Goal: Navigation & Orientation: Find specific page/section

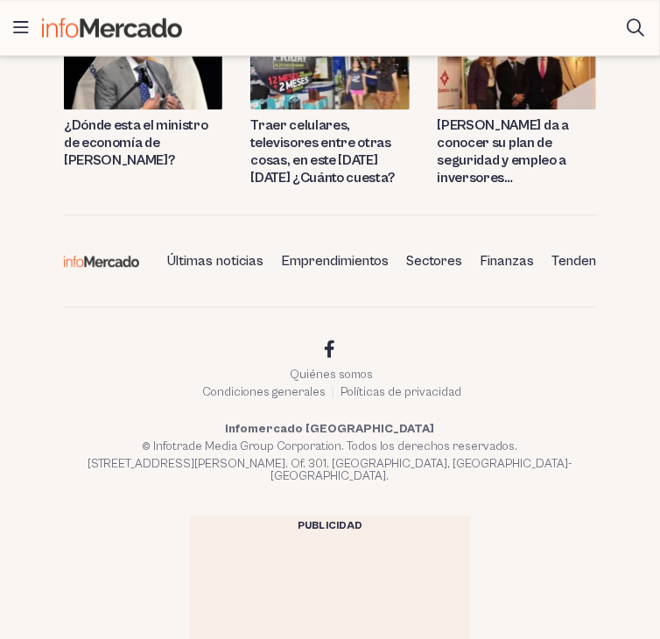
scroll to position [4467, 0]
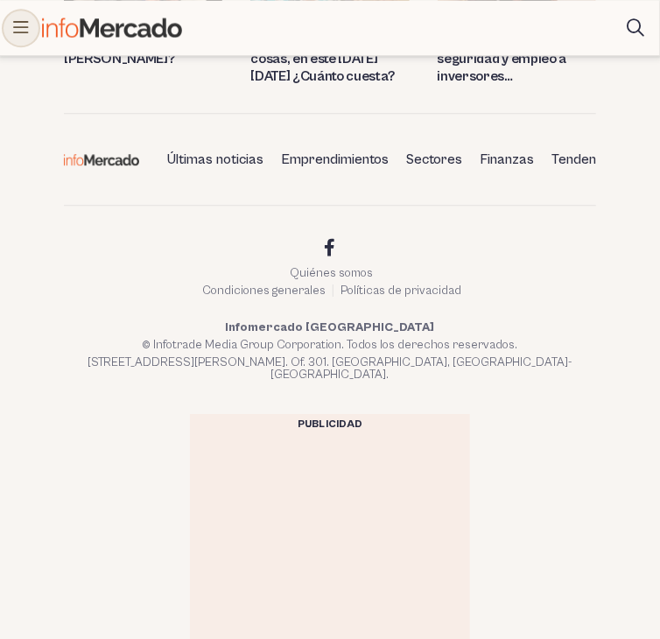
click at [26, 20] on icon at bounding box center [21, 28] width 16 height 18
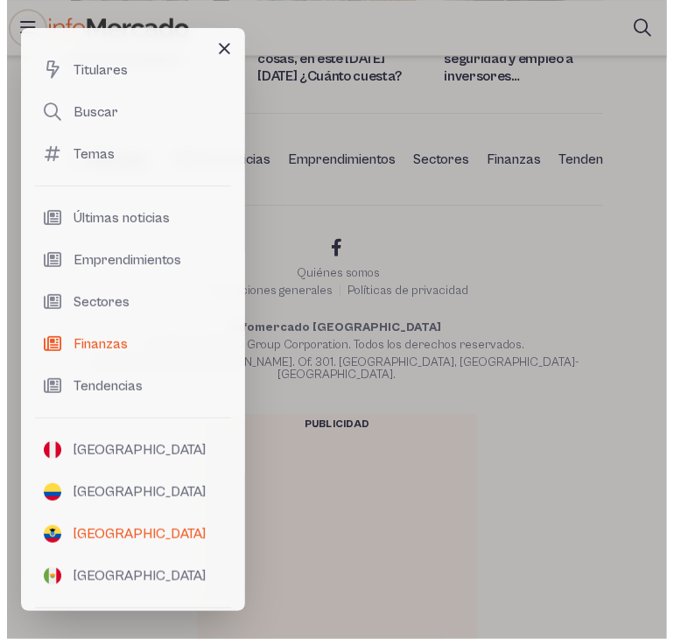
scroll to position [4452, 0]
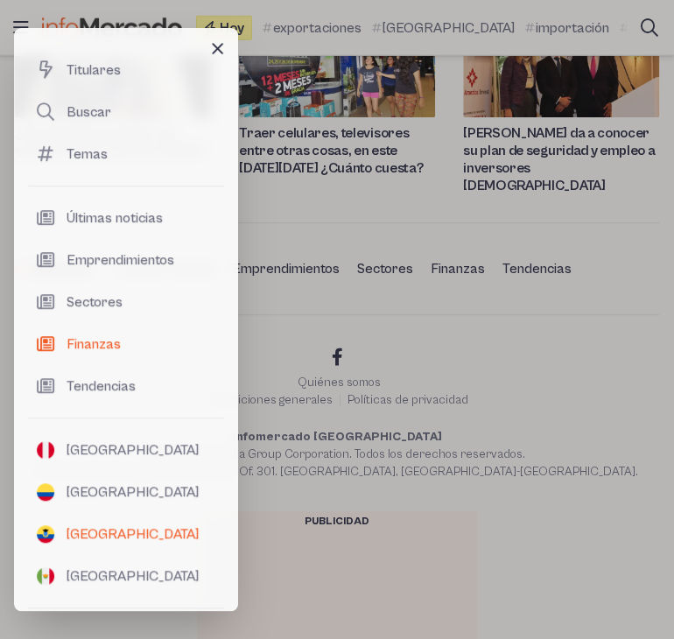
click at [137, 528] on link "[GEOGRAPHIC_DATA]" at bounding box center [126, 534] width 196 height 42
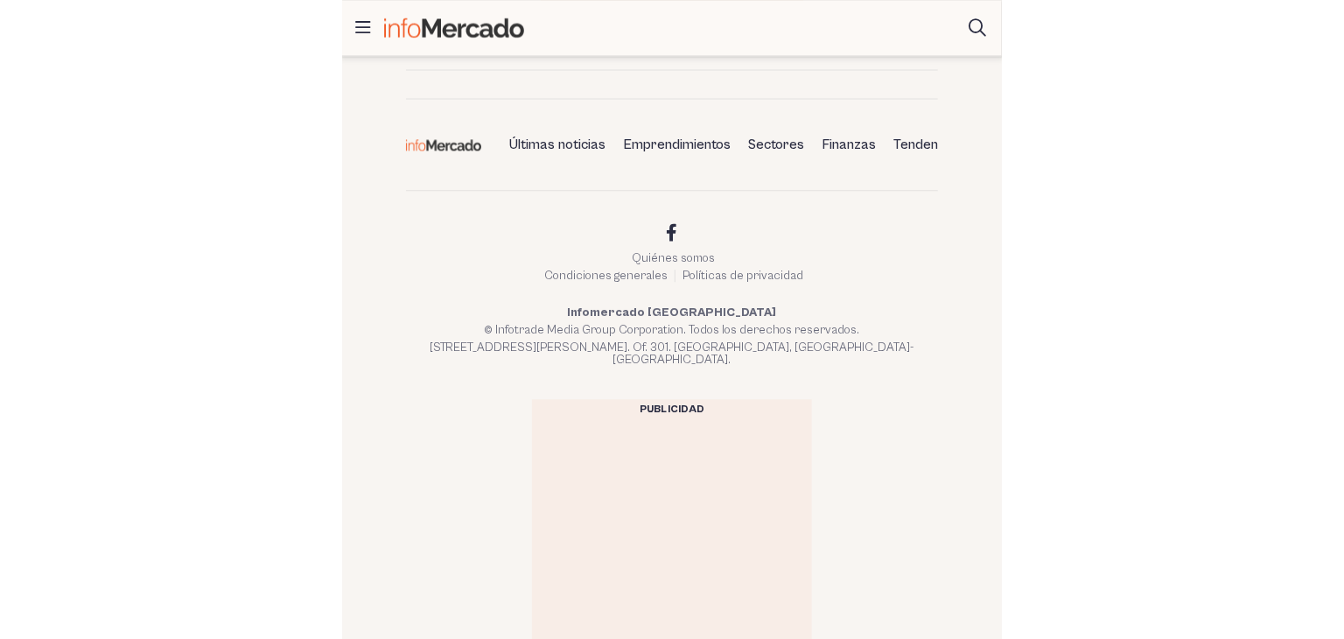
scroll to position [4147, 0]
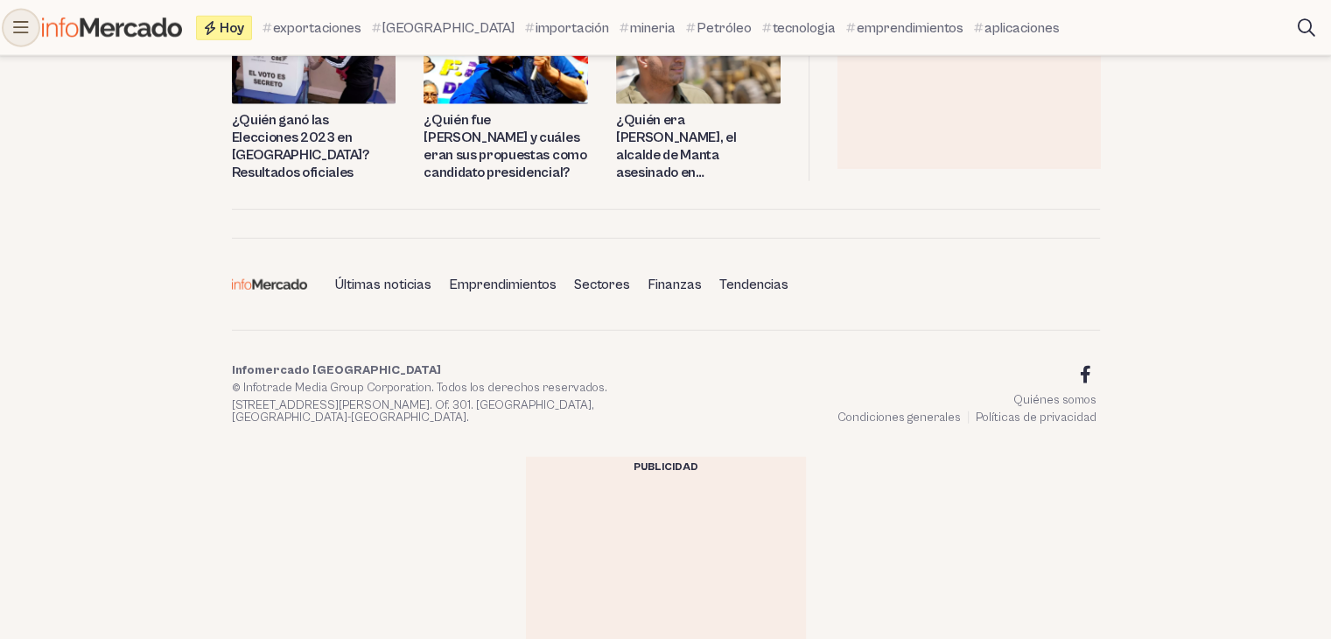
click at [19, 31] on icon at bounding box center [21, 28] width 16 height 18
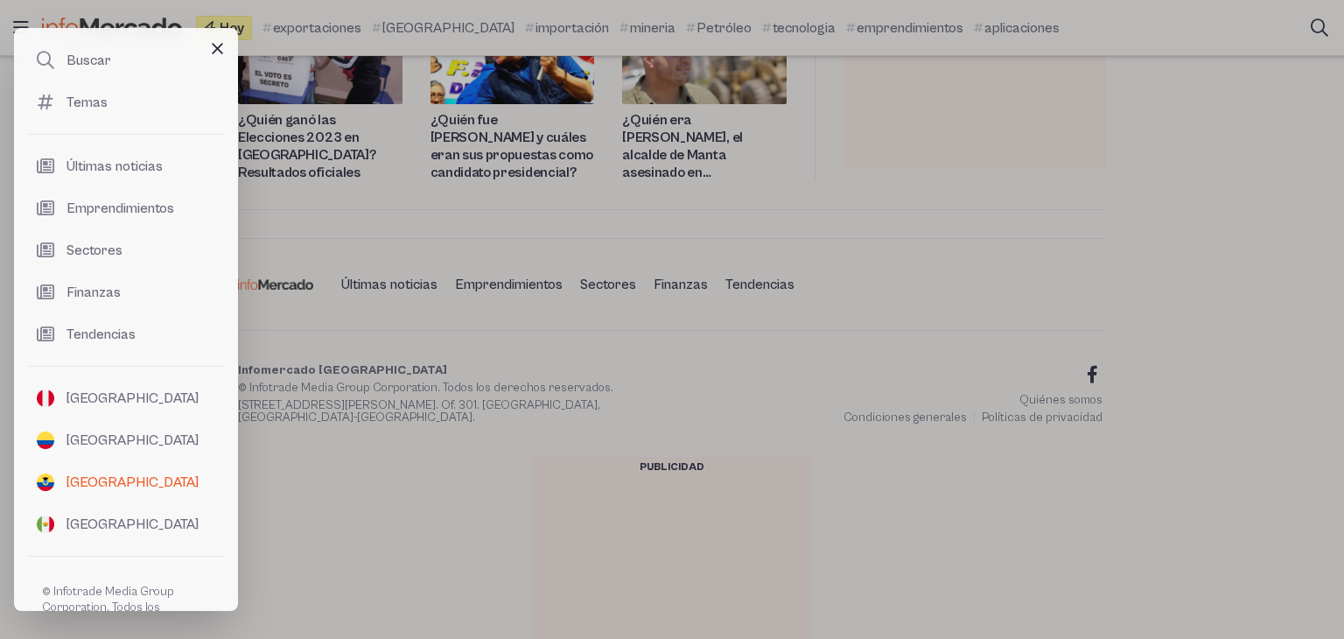
scroll to position [99, 0]
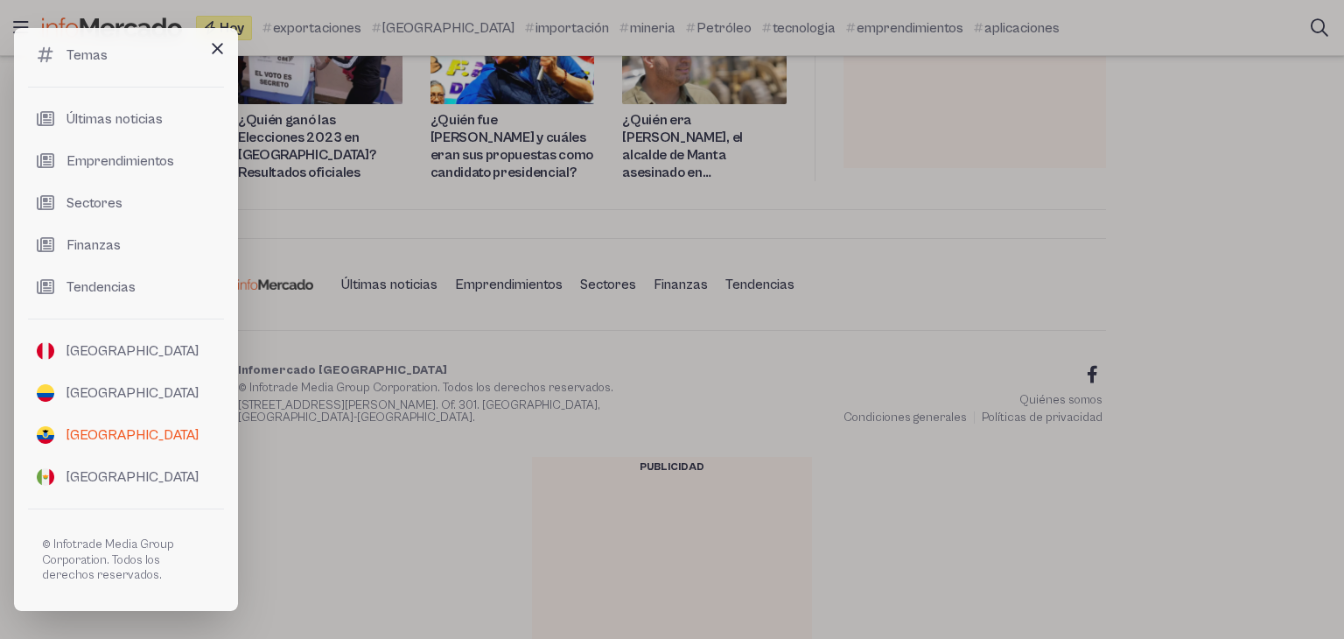
click at [109, 438] on span "[GEOGRAPHIC_DATA]" at bounding box center [133, 434] width 132 height 21
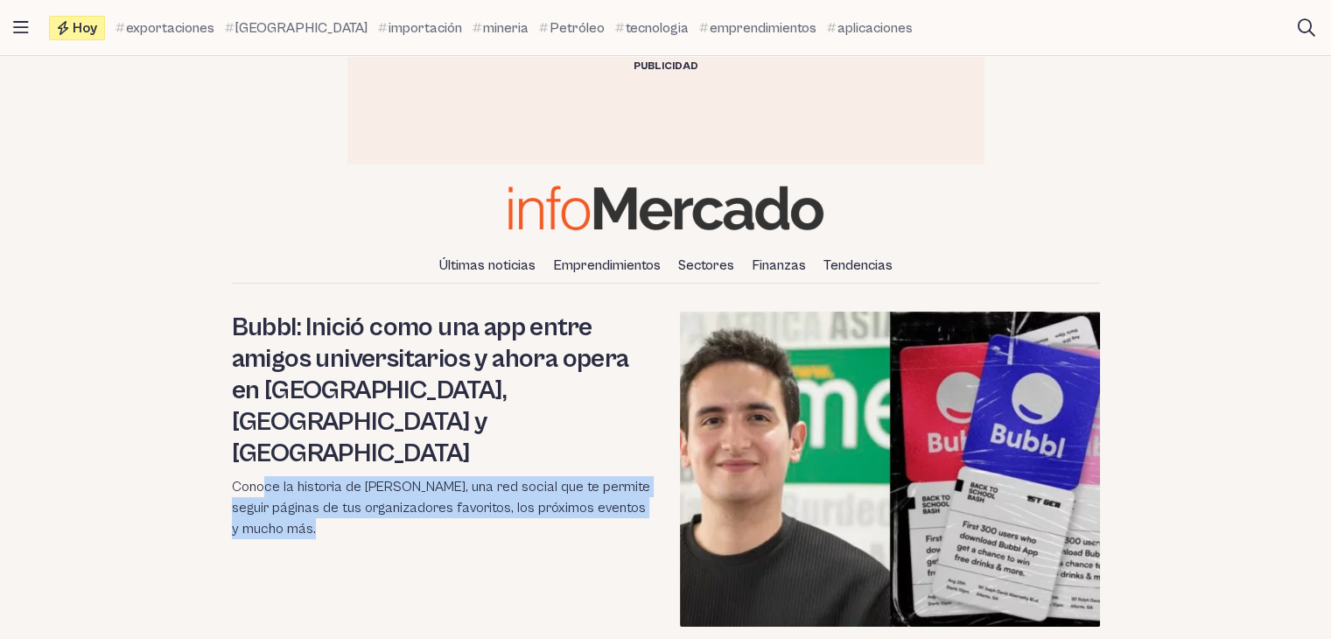
click at [616, 207] on img at bounding box center [666, 208] width 315 height 45
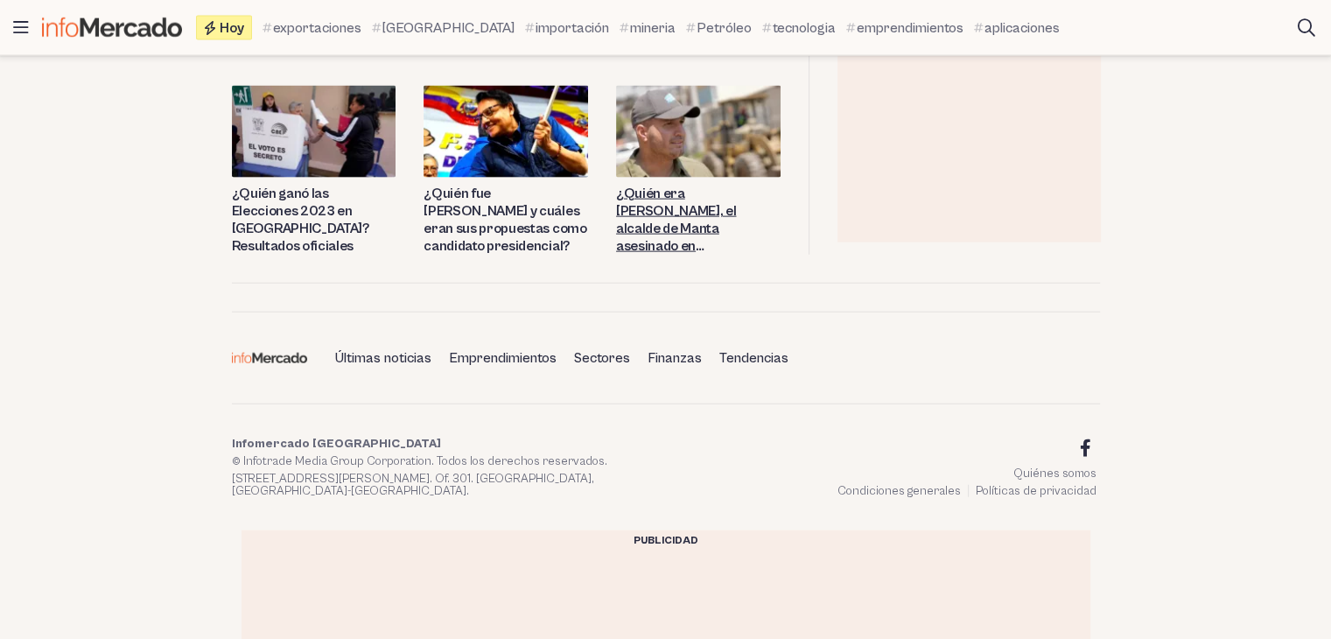
scroll to position [4016, 0]
